Goal: Transaction & Acquisition: Find contact information

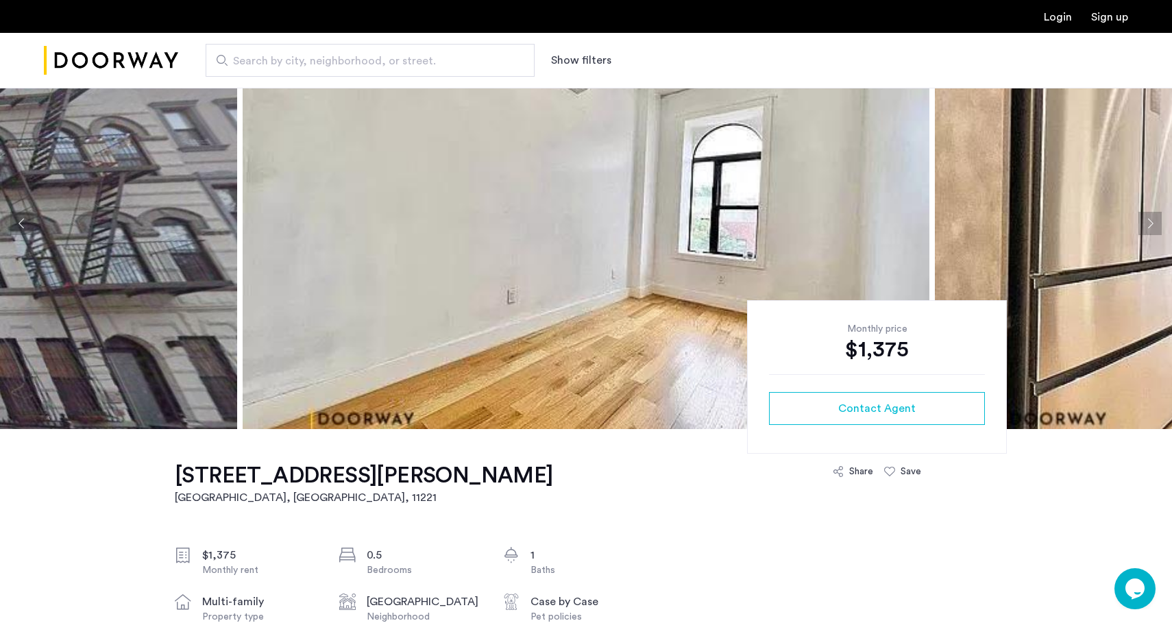
scroll to position [81, 0]
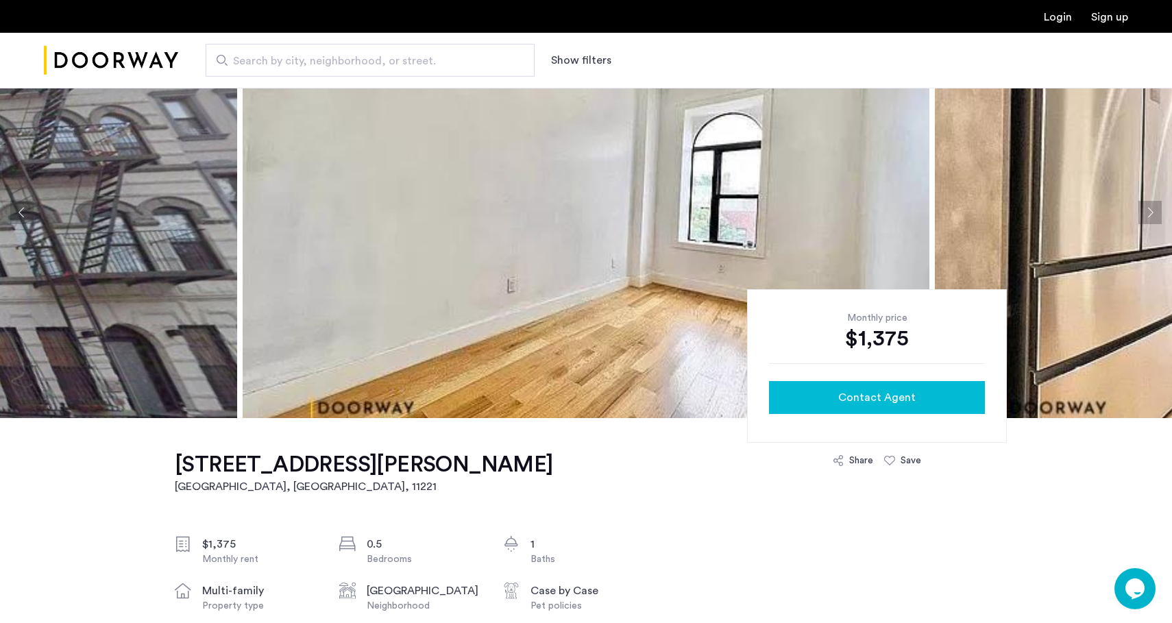
click at [852, 395] on span "Contact Agent" at bounding box center [876, 397] width 77 height 16
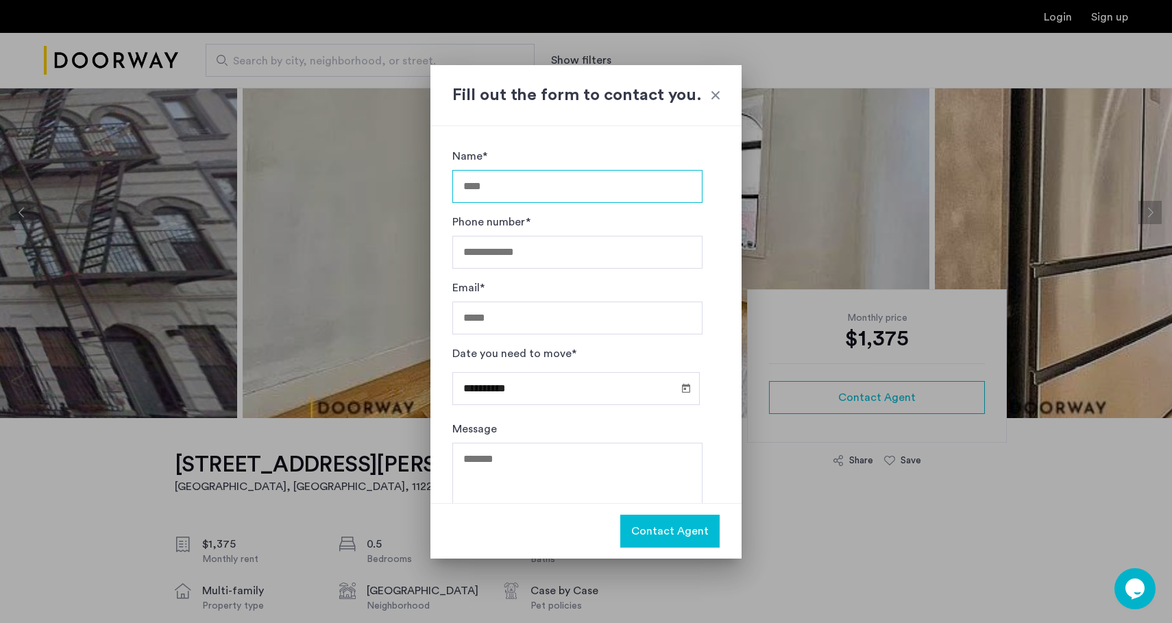
scroll to position [37, 0]
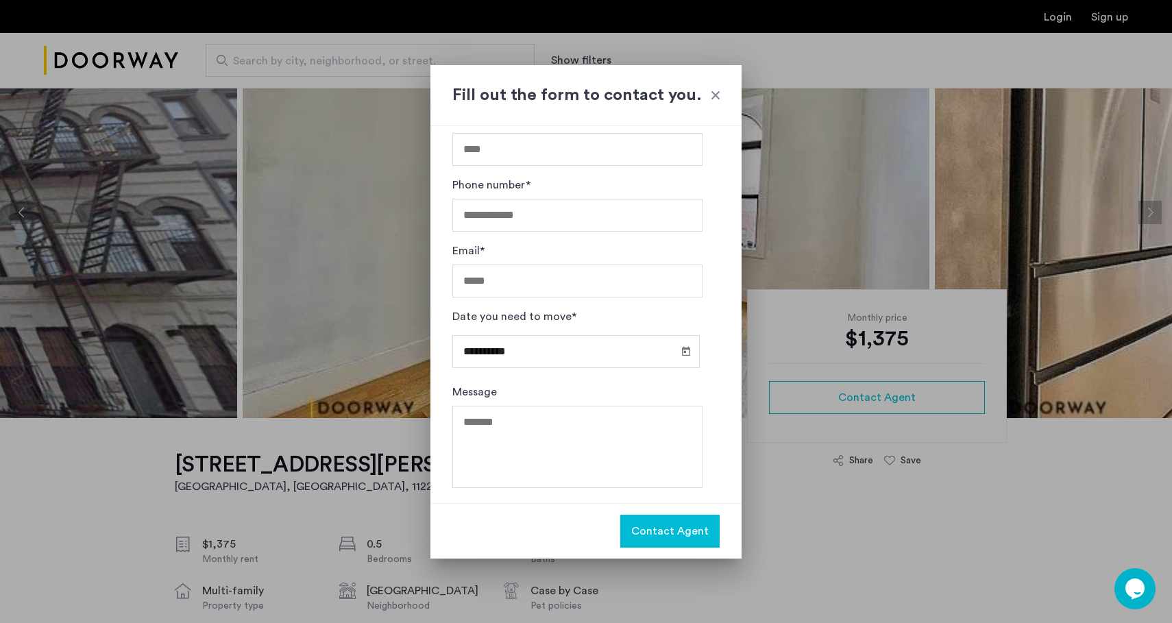
click at [705, 98] on h2 "Fill out the form to contact you." at bounding box center [585, 95] width 267 height 25
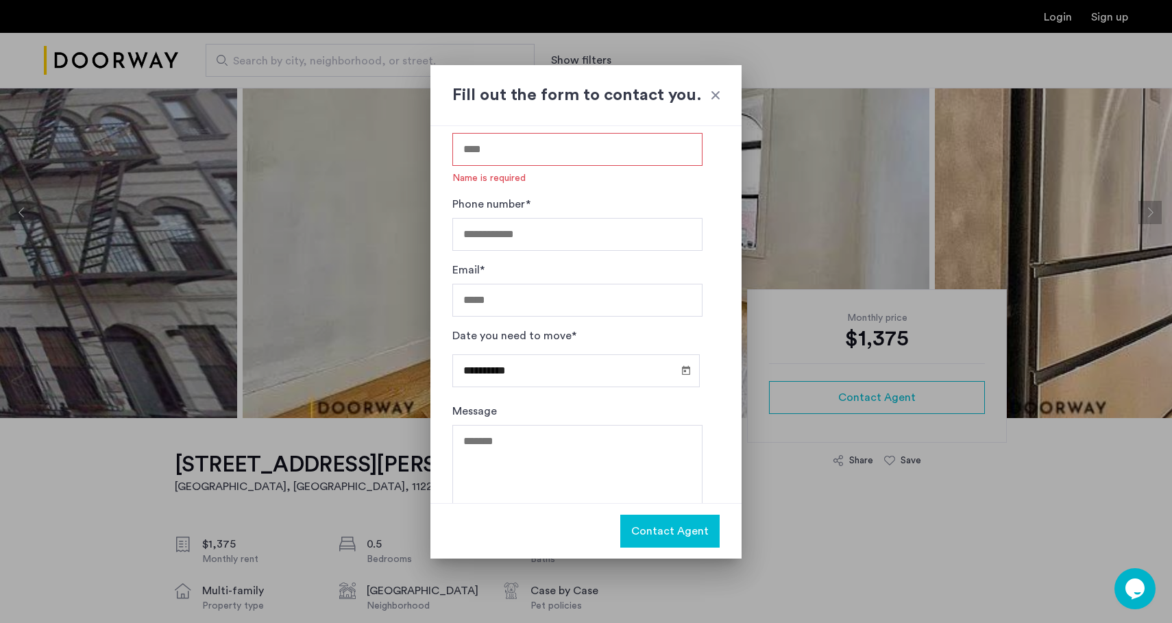
click at [714, 96] on div at bounding box center [715, 95] width 14 height 14
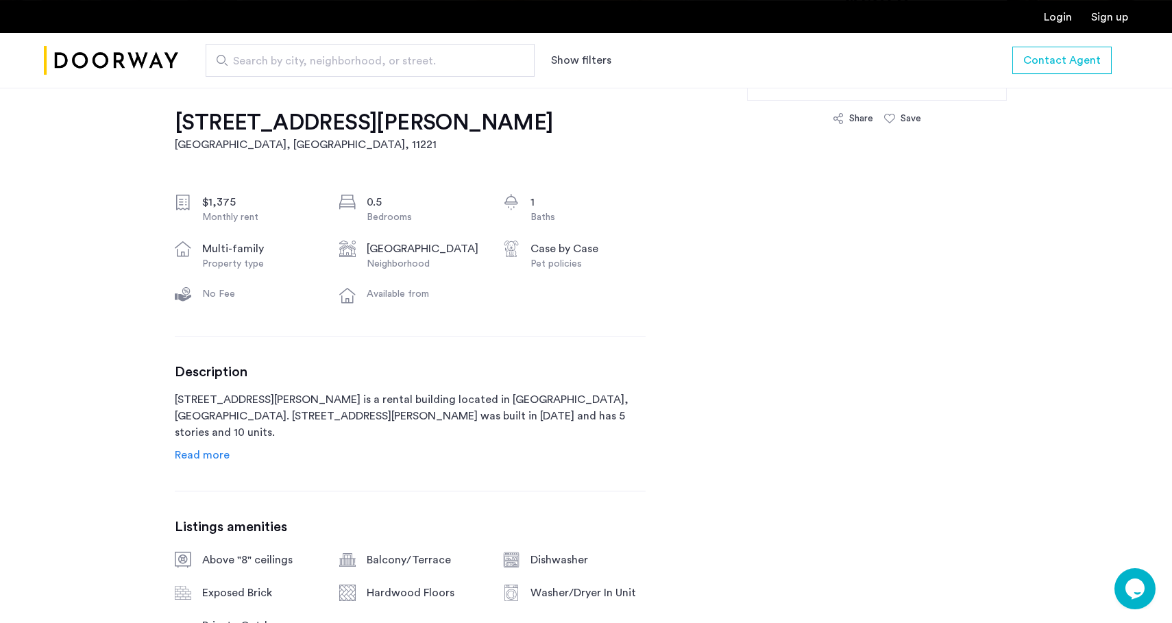
scroll to position [512, 0]
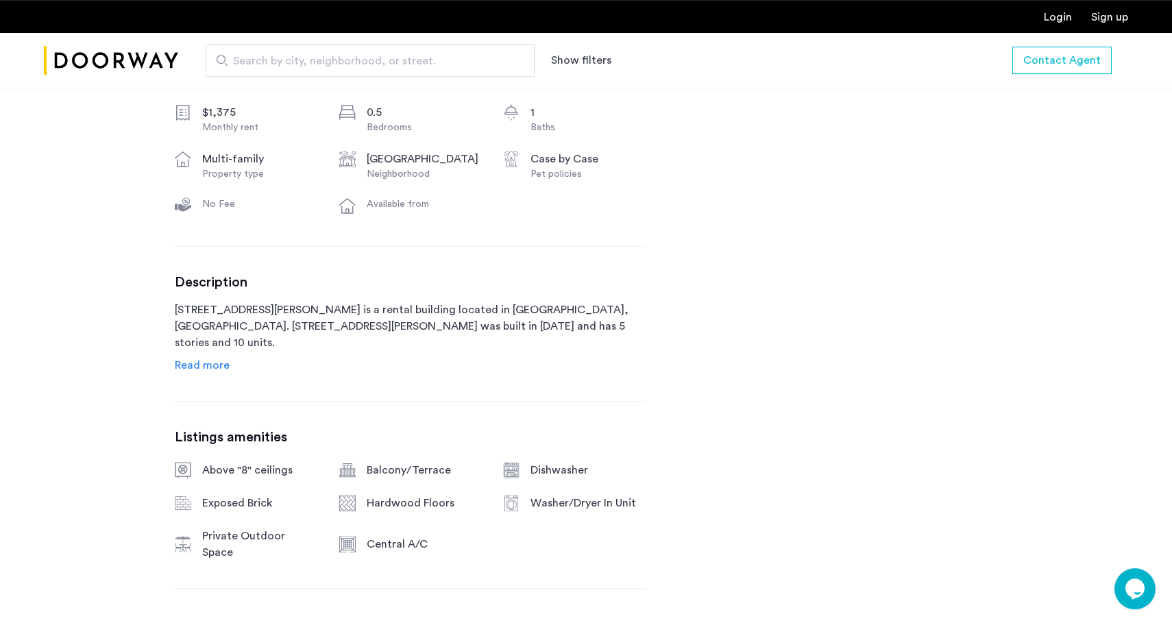
click at [178, 371] on span "Read more" at bounding box center [202, 365] width 55 height 11
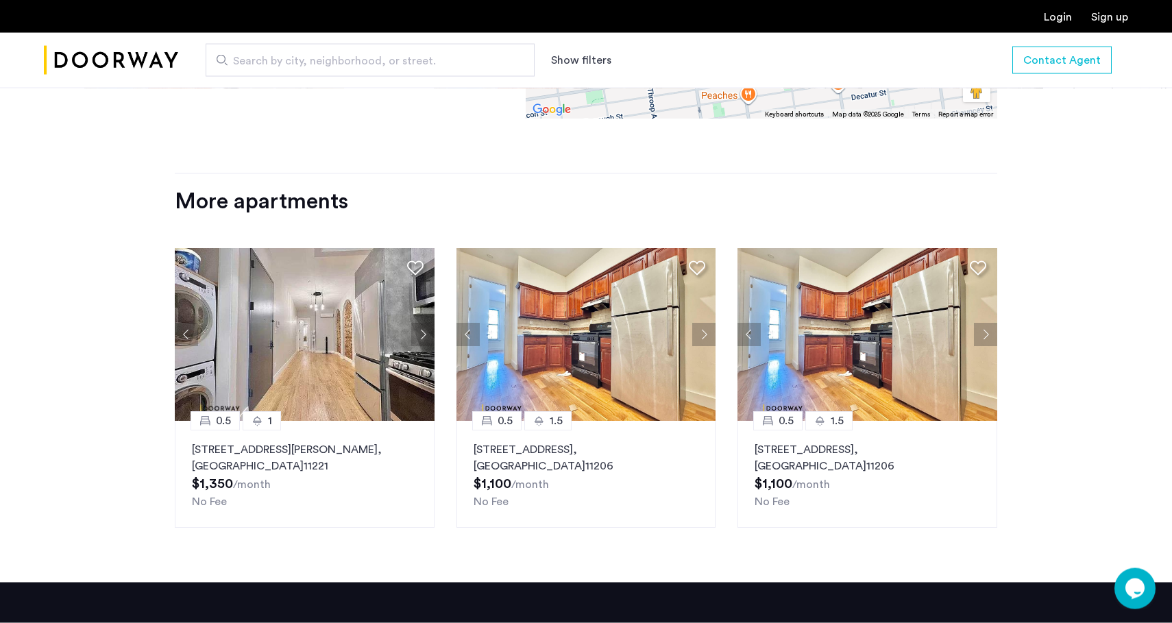
scroll to position [1829, 0]
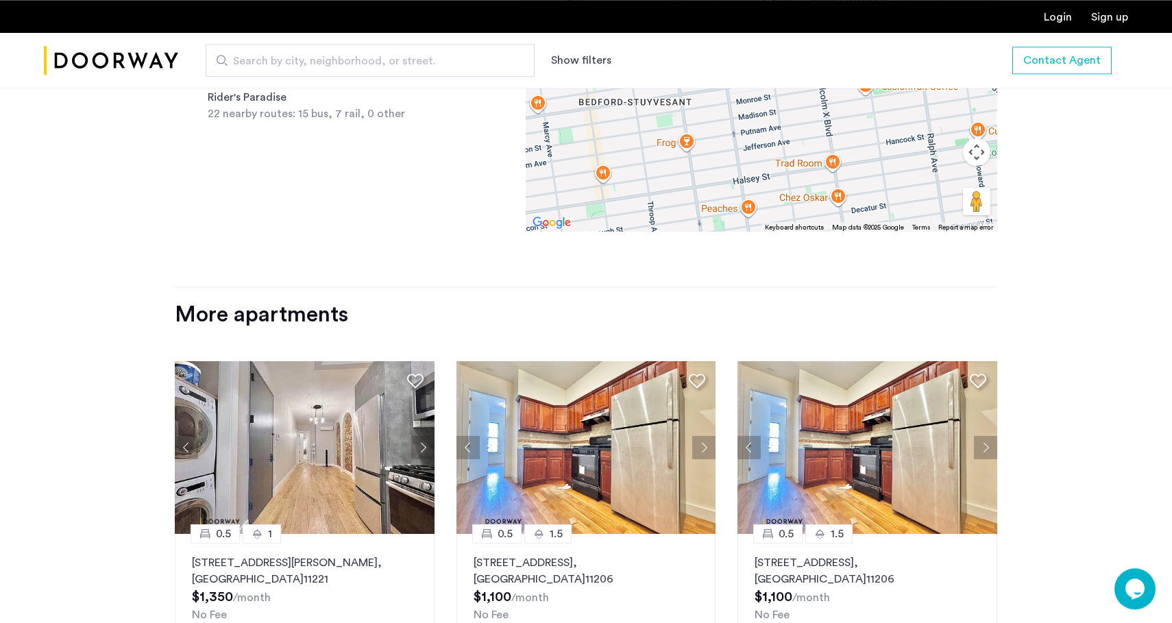
click at [275, 456] on img at bounding box center [305, 447] width 260 height 173
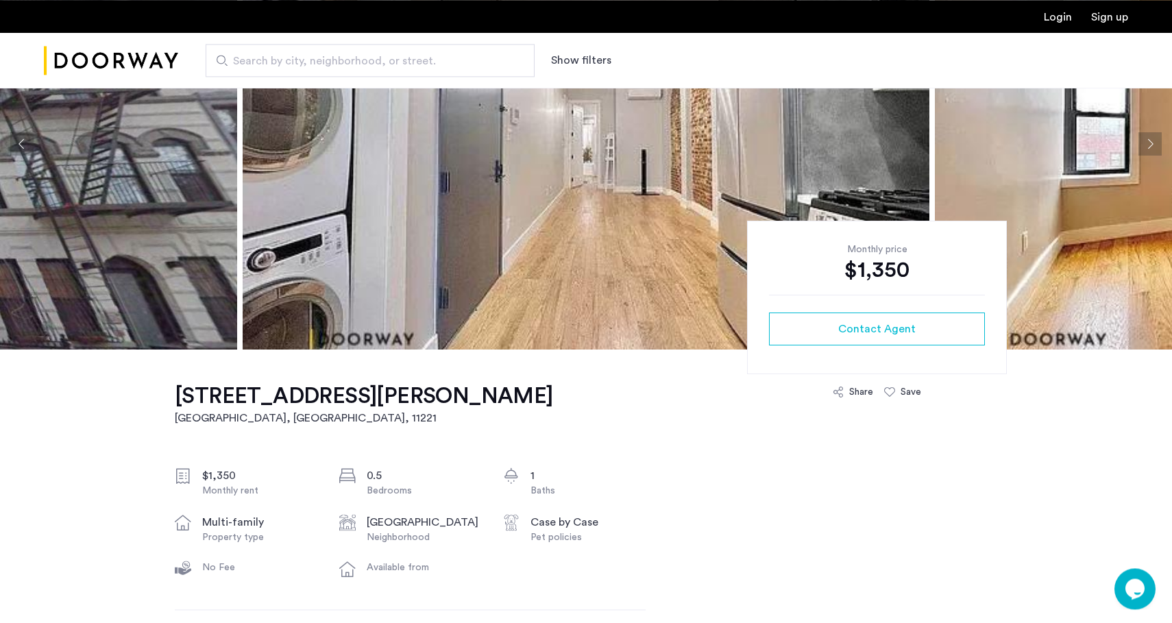
scroll to position [160, 0]
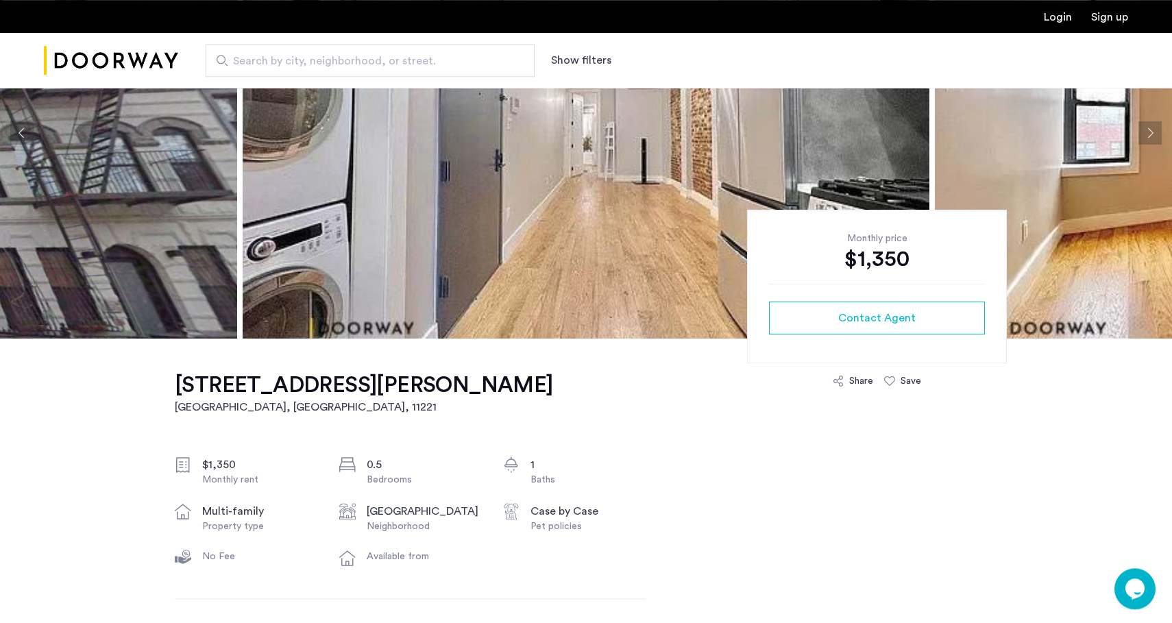
click at [114, 66] on img "Cazamio Logo" at bounding box center [111, 60] width 134 height 51
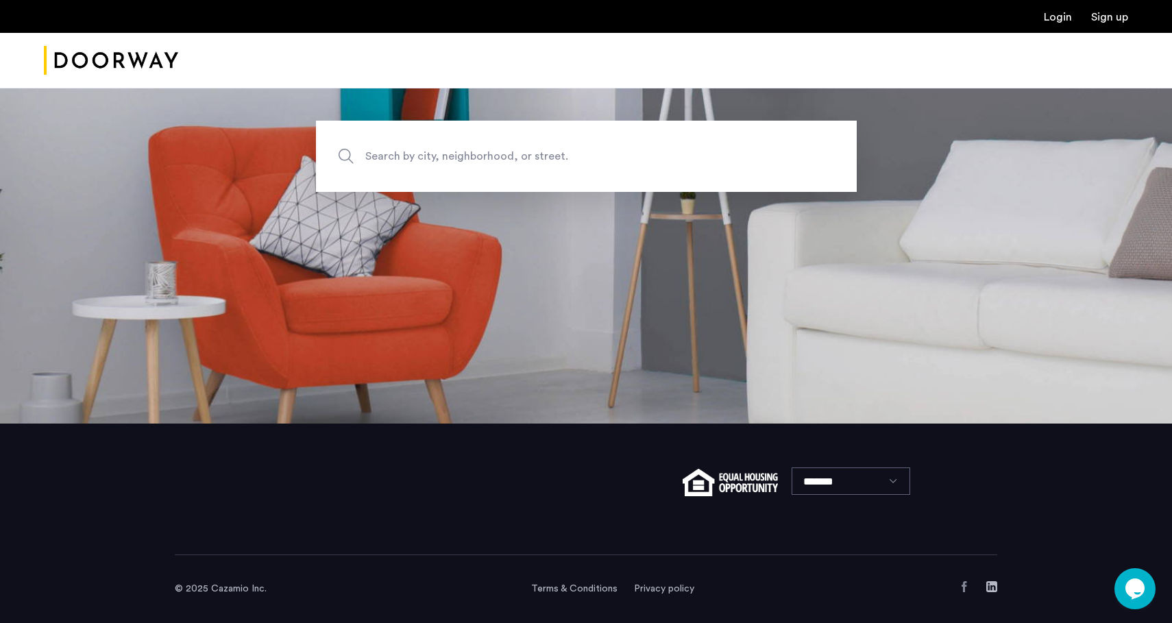
scroll to position [197, 0]
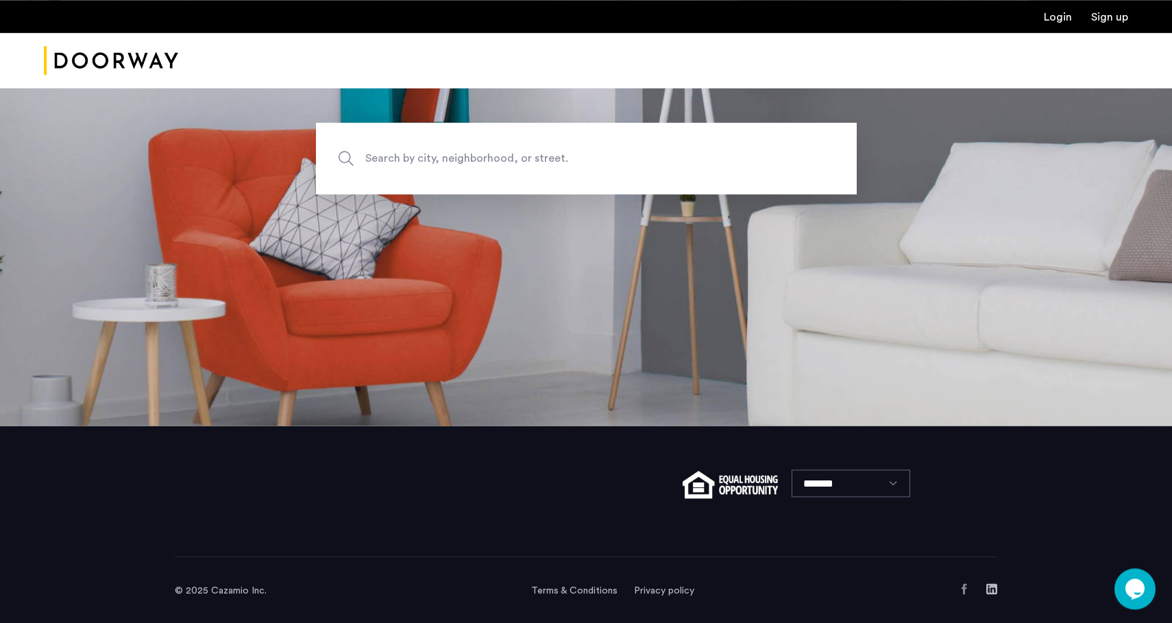
click at [232, 592] on span "© 2025 Cazamio Inc." at bounding box center [221, 591] width 92 height 10
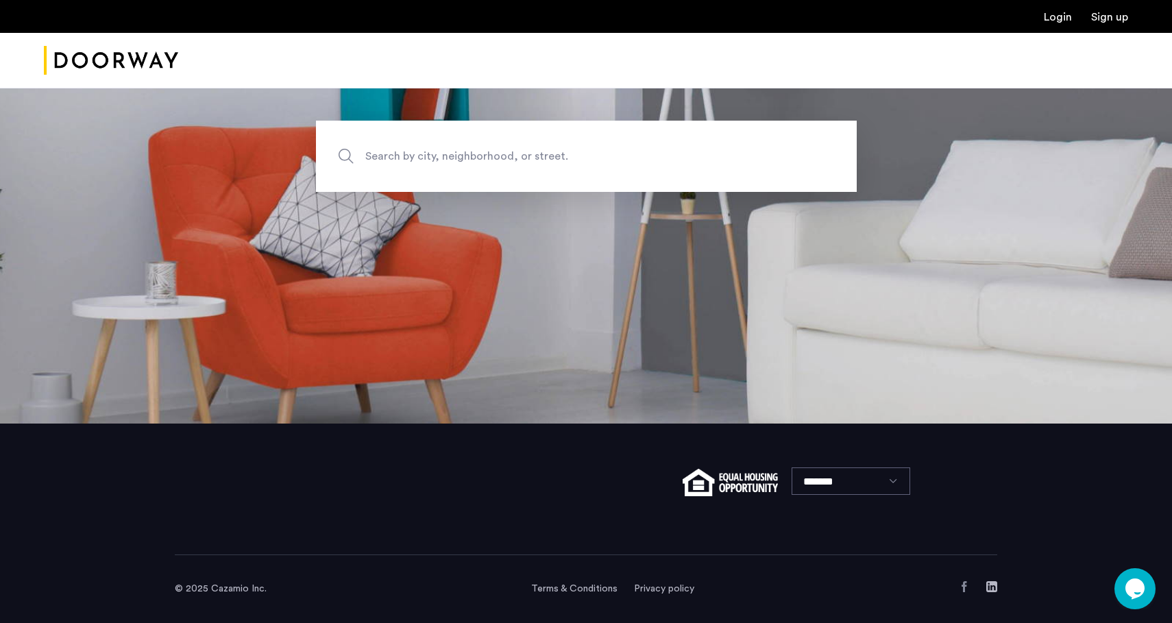
click at [1128, 589] on icon "Chat widget" at bounding box center [1134, 588] width 19 height 21
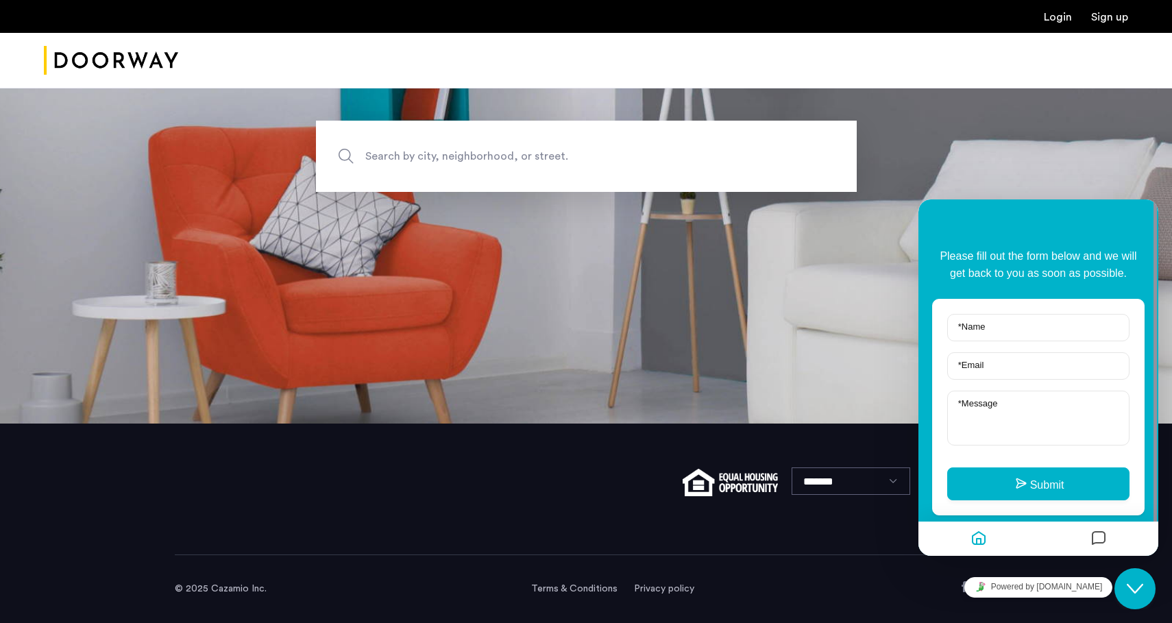
click at [1076, 125] on div "Search by city, neighborhood, or street." at bounding box center [586, 156] width 1172 height 71
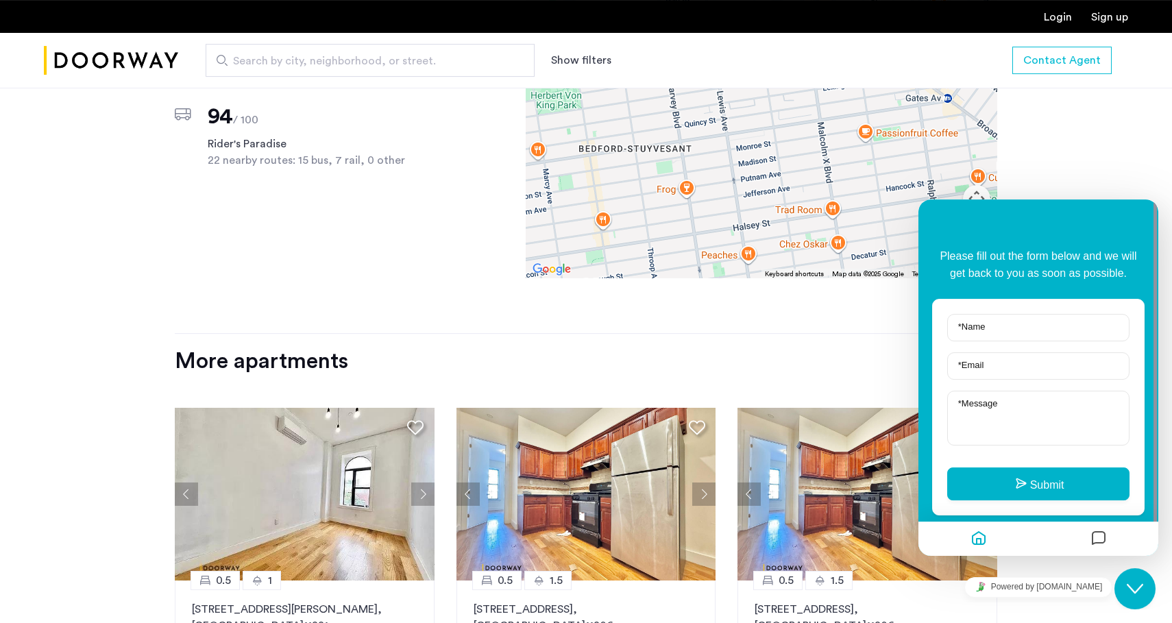
scroll to position [1089, 0]
